Goal: Information Seeking & Learning: Check status

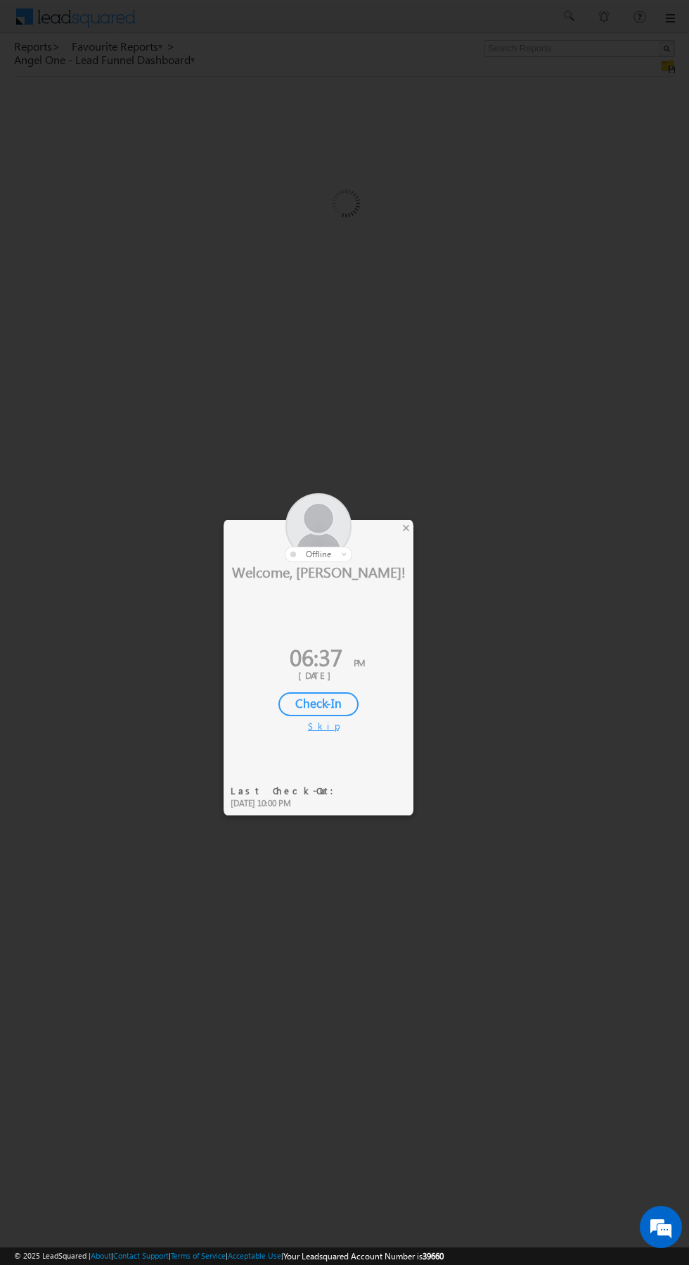
click at [413, 541] on div at bounding box center [319, 527] width 190 height 69
click at [391, 524] on div at bounding box center [319, 527] width 190 height 69
click at [397, 528] on div at bounding box center [319, 527] width 190 height 69
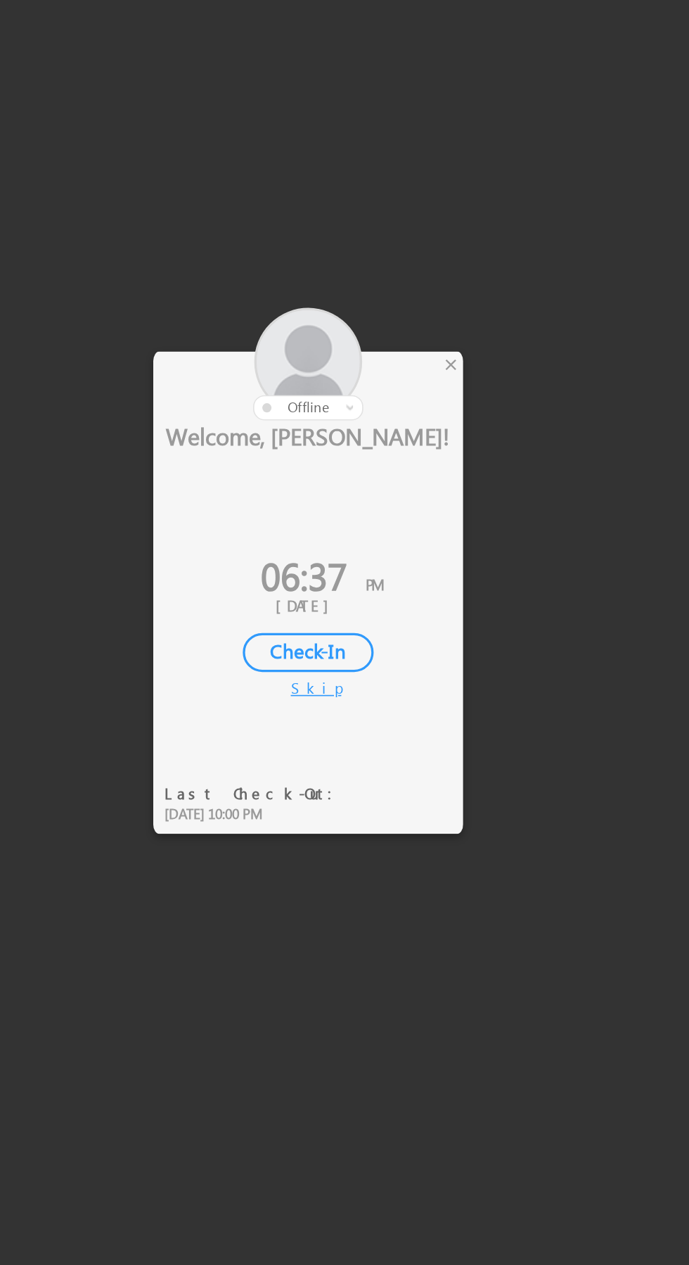
click at [414, 525] on div at bounding box center [344, 632] width 689 height 1265
click at [402, 520] on div "×" at bounding box center [406, 527] width 15 height 15
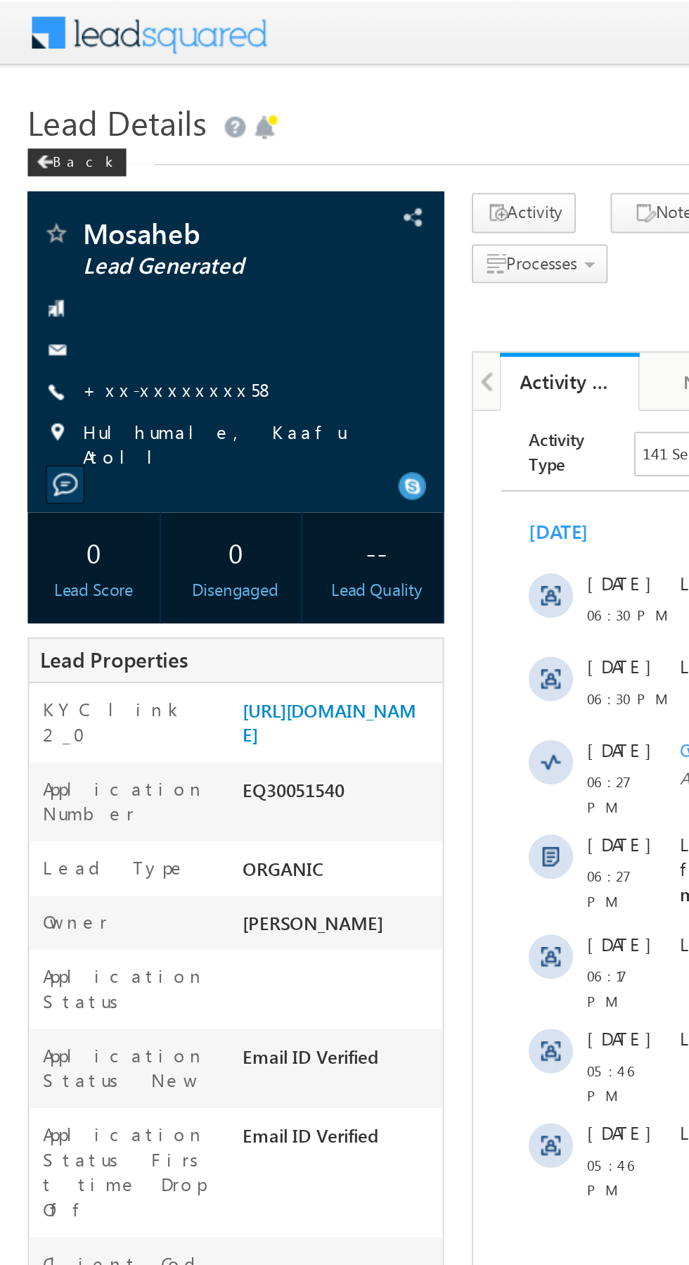
click at [89, 195] on link "+xx-xxxxxxxx58" at bounding box center [91, 197] width 98 height 12
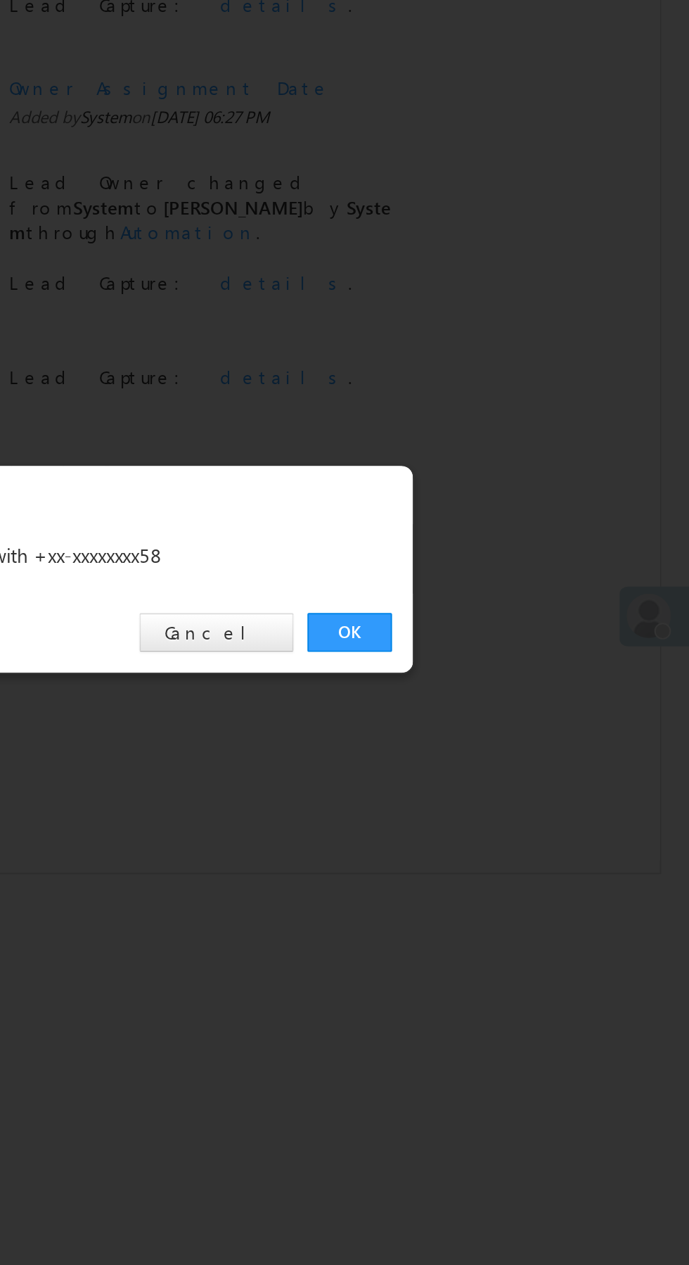
click at [511, 649] on link "OK" at bounding box center [517, 656] width 43 height 20
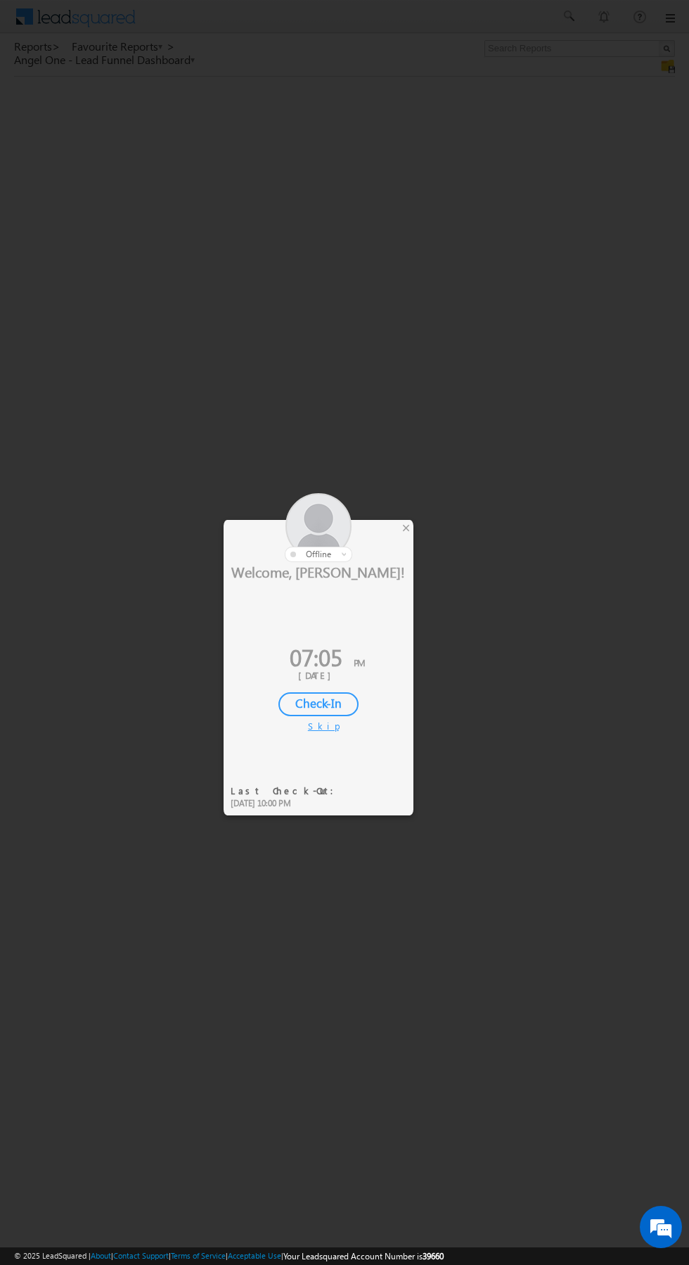
click at [606, 461] on div at bounding box center [344, 632] width 689 height 1265
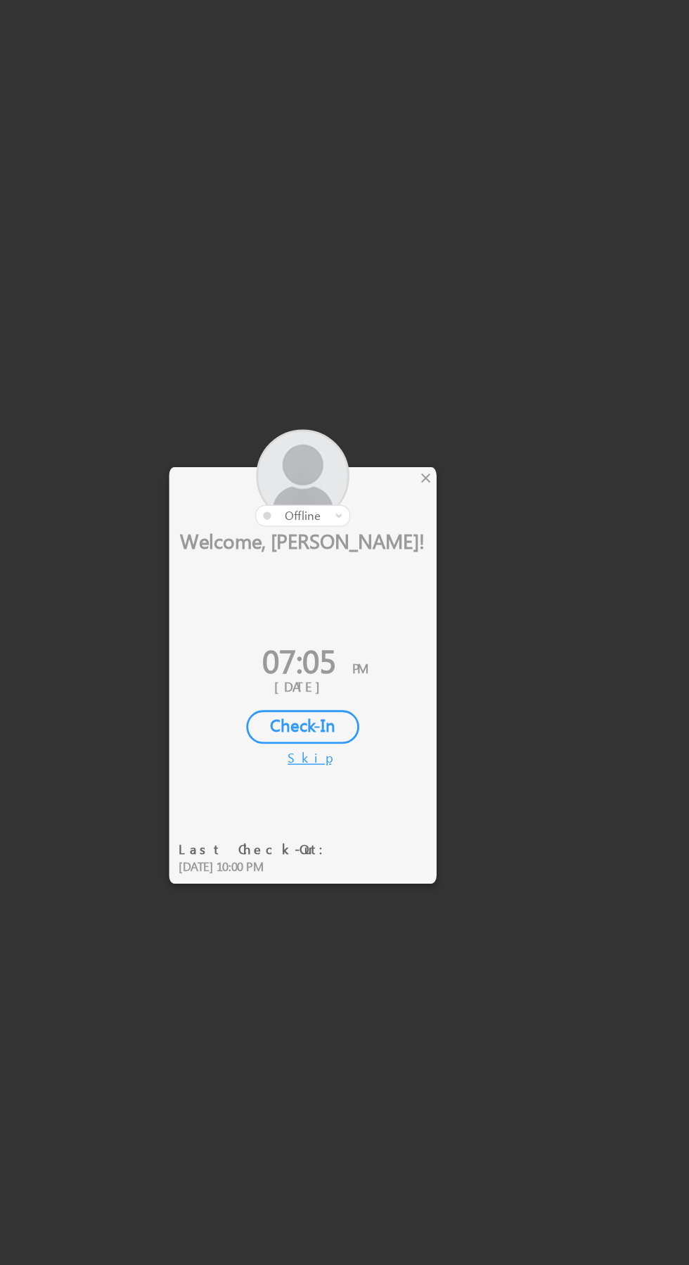
click at [402, 529] on div "×" at bounding box center [406, 527] width 15 height 15
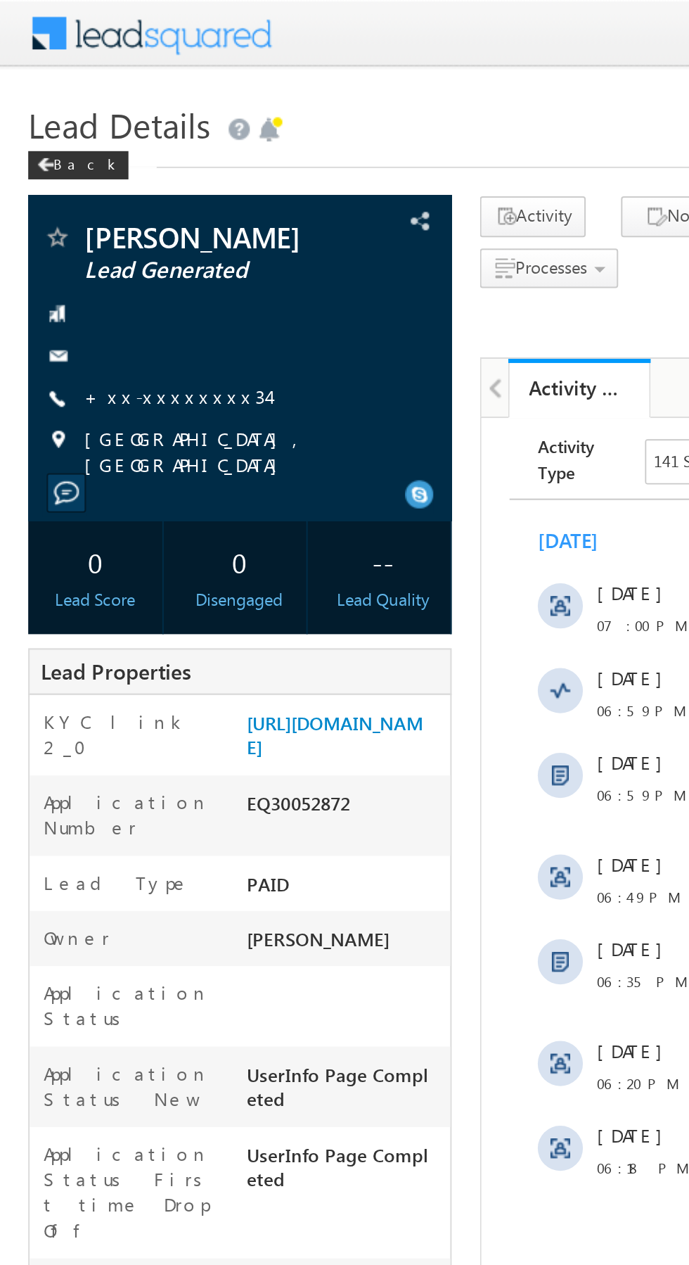
click at [91, 200] on link "+xx-xxxxxxxx34" at bounding box center [87, 197] width 91 height 12
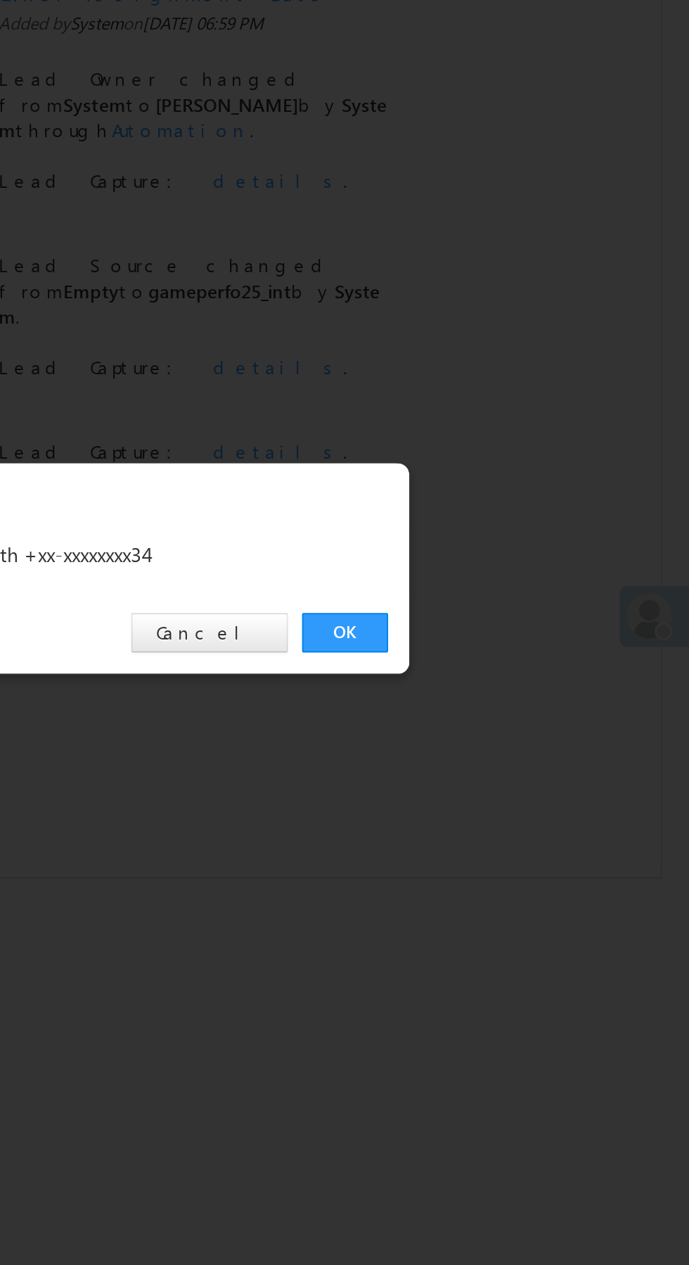
click at [528, 655] on link "OK" at bounding box center [517, 656] width 43 height 20
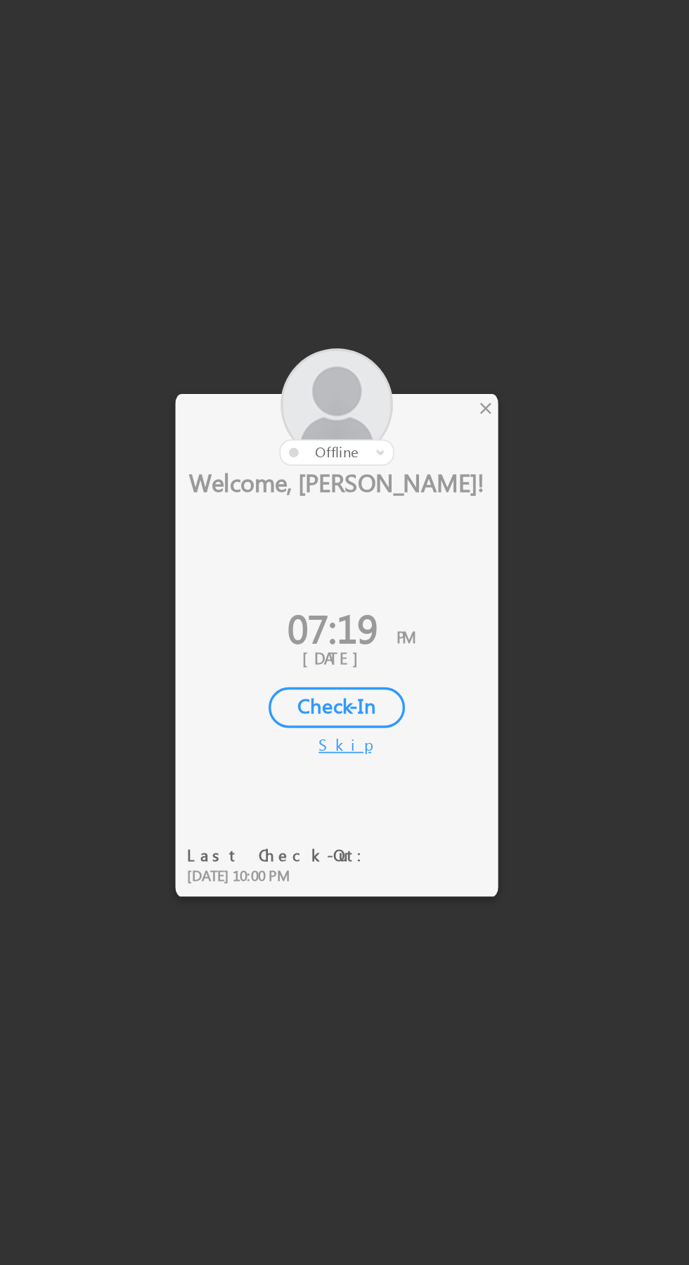
click at [414, 479] on div at bounding box center [344, 632] width 689 height 1265
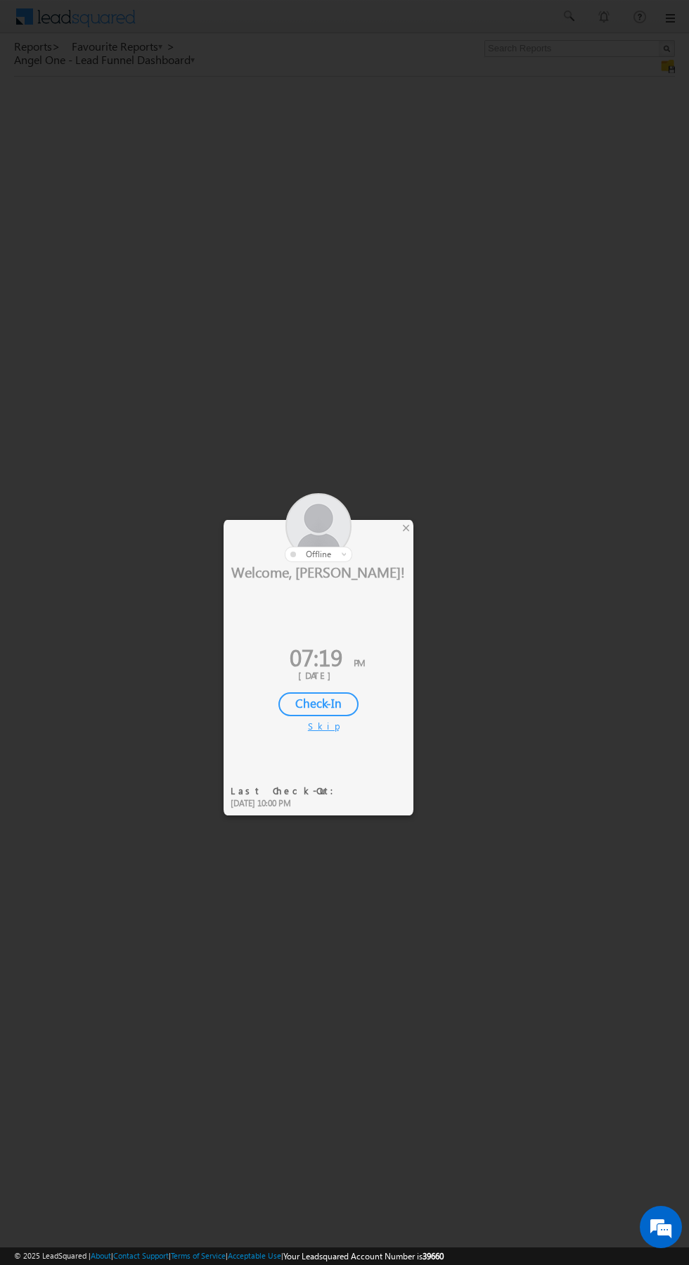
click at [494, 408] on div at bounding box center [344, 632] width 689 height 1265
click at [406, 529] on div "×" at bounding box center [406, 527] width 15 height 15
